Goal: Transaction & Acquisition: Subscribe to service/newsletter

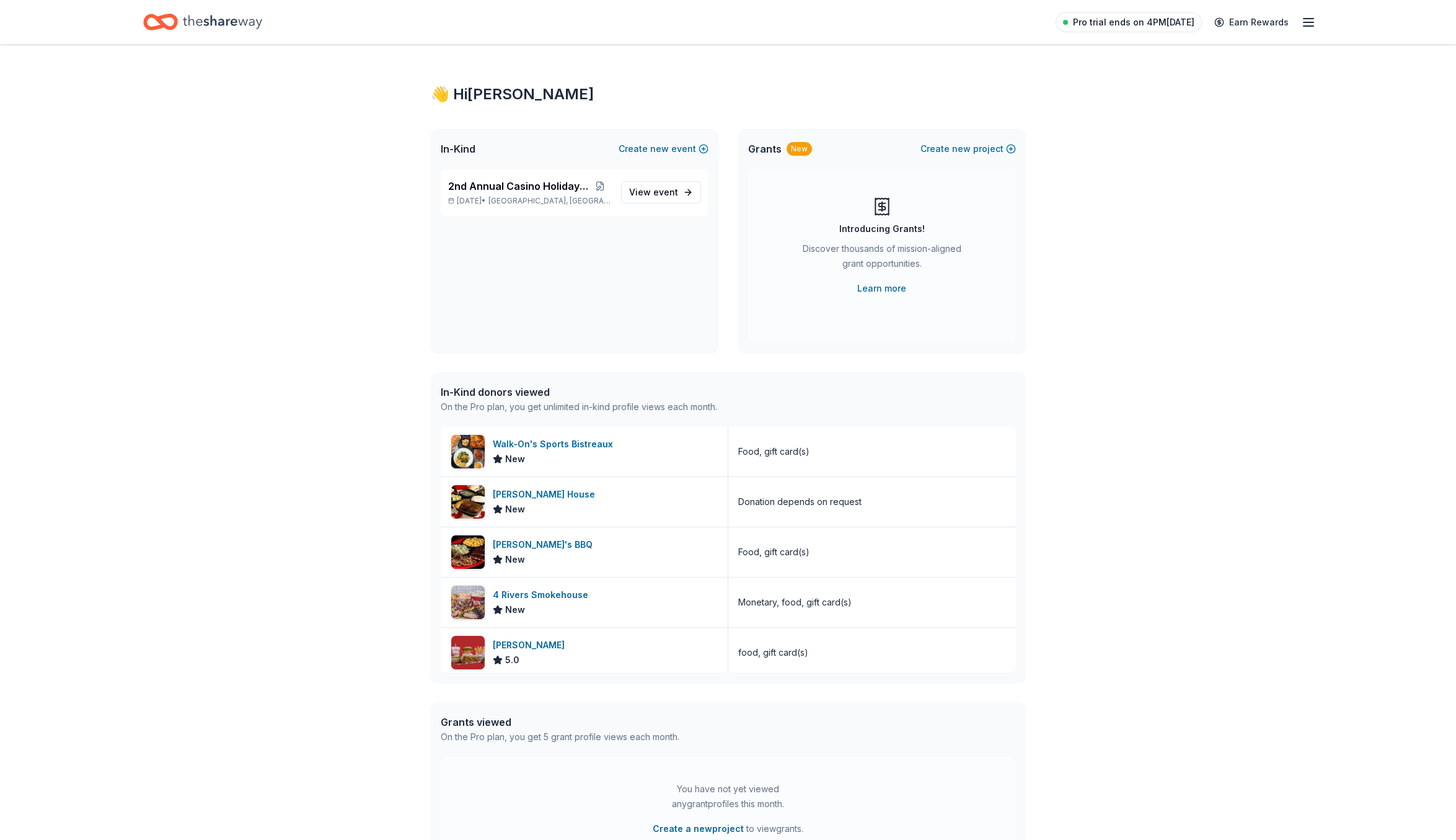
click at [1178, 22] on span "Pro trial ends on 4PM[DATE]" at bounding box center [1134, 22] width 121 height 15
click at [1172, 22] on span "Pro trial ends on 4PM[DATE]" at bounding box center [1134, 22] width 121 height 15
click at [1308, 24] on icon "button" at bounding box center [1308, 22] width 15 height 15
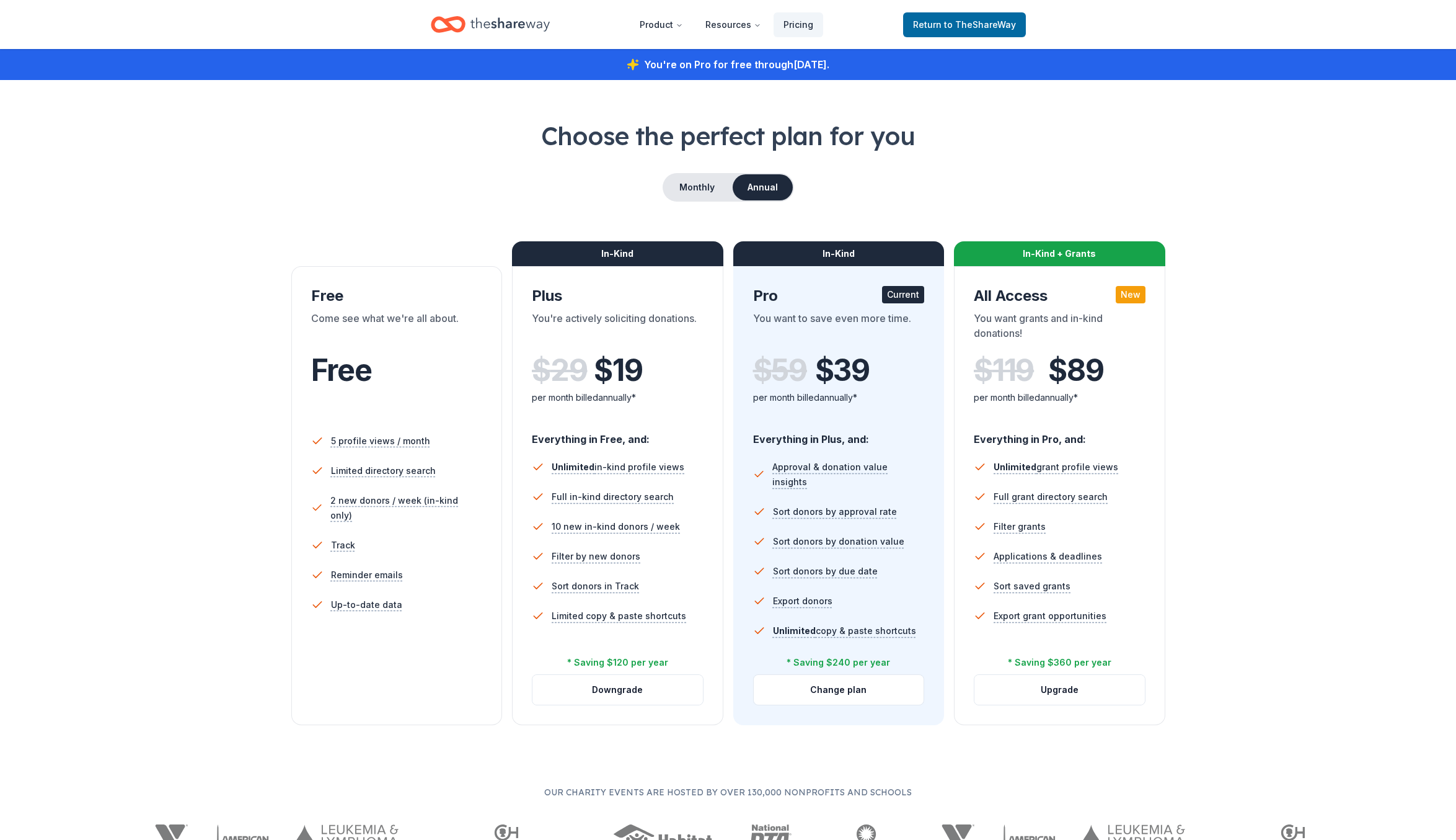
click at [446, 372] on div "Free" at bounding box center [396, 370] width 171 height 34
click at [963, 18] on span "Return to TheShareWay" at bounding box center [965, 24] width 103 height 15
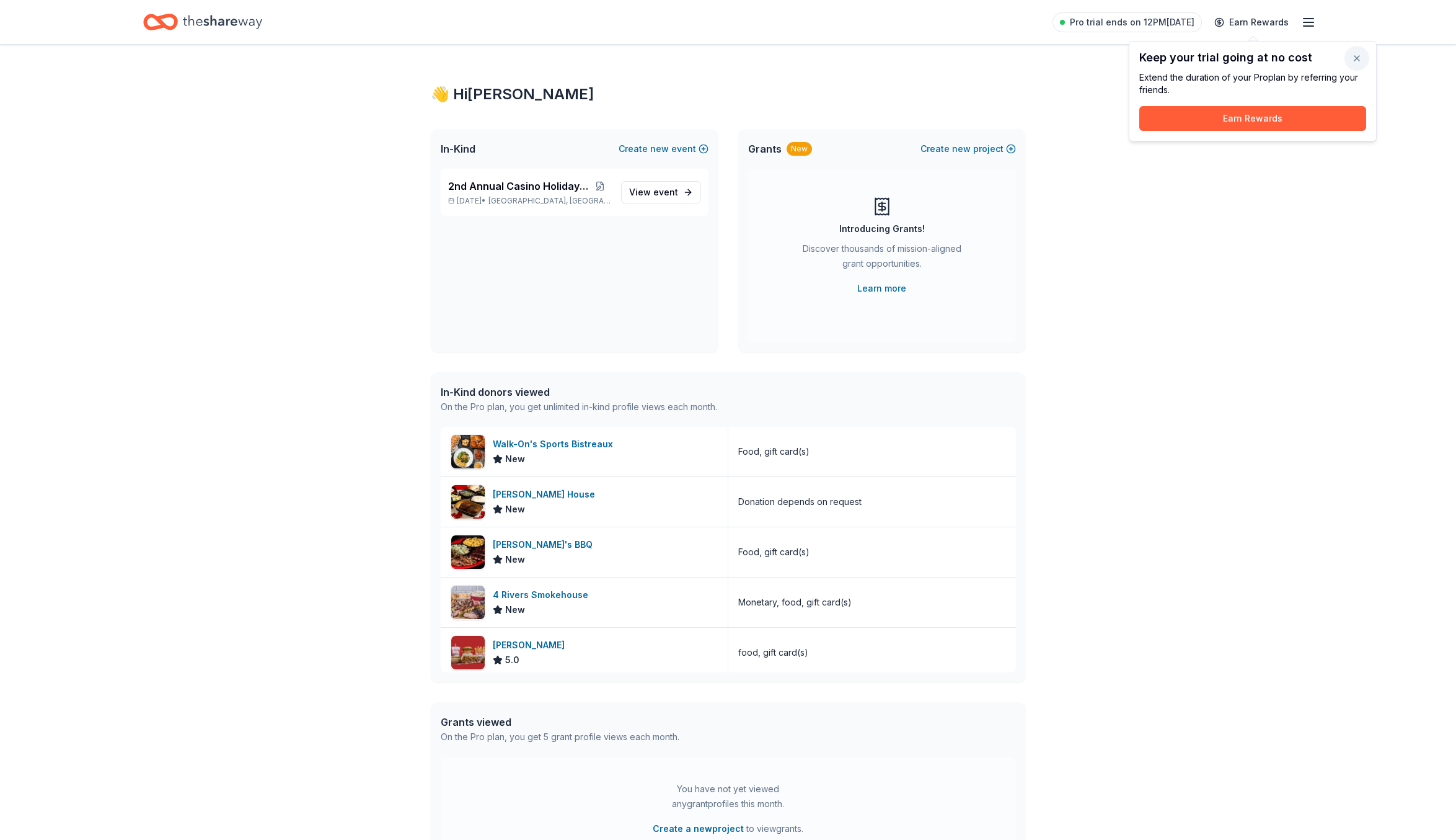
click at [1368, 62] on button "button" at bounding box center [1356, 58] width 24 height 24
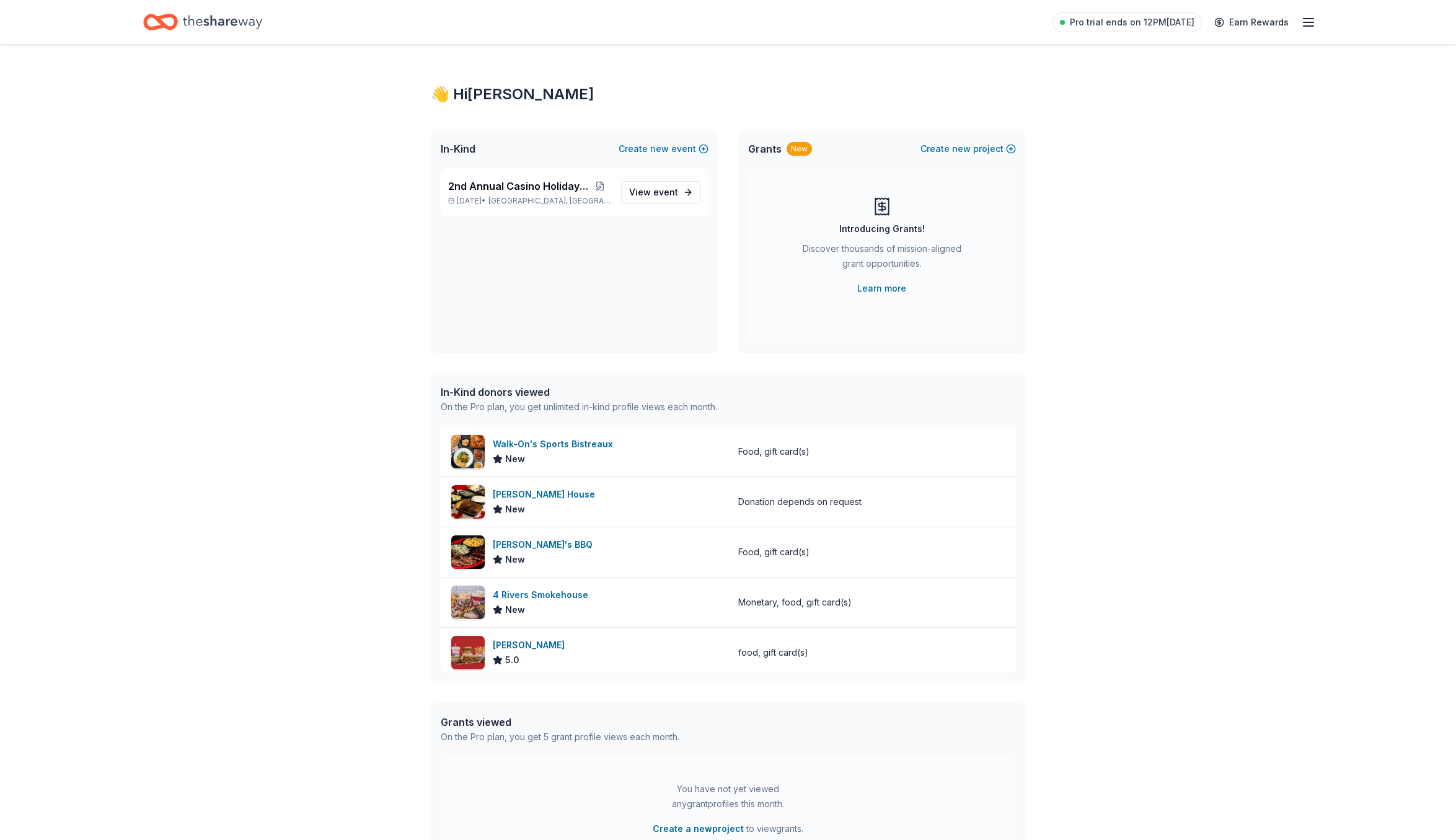
click at [1309, 28] on icon "button" at bounding box center [1308, 22] width 15 height 15
click at [1158, 160] on span "Billing Pro" at bounding box center [1169, 155] width 56 height 15
